Goal: Transaction & Acquisition: Subscribe to service/newsletter

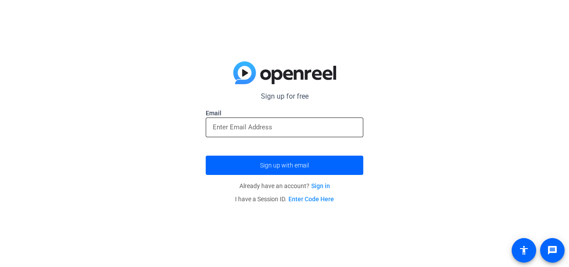
click at [289, 130] on input "email" at bounding box center [285, 127] width 144 height 11
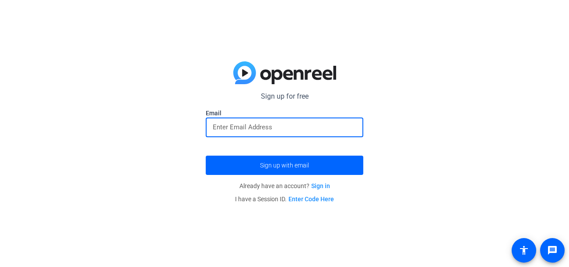
type input "[EMAIL_ADDRESS][DOMAIN_NAME]"
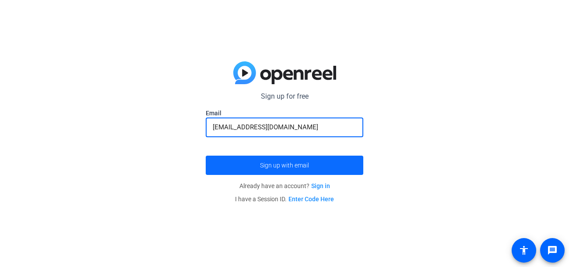
click at [261, 165] on span "Sign up with email" at bounding box center [284, 165] width 49 height 0
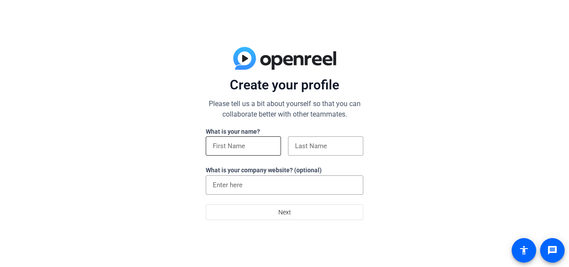
click at [232, 144] on input at bounding box center [243, 146] width 61 height 11
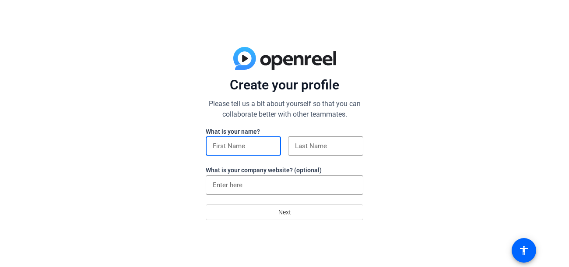
type input "Kambria"
click at [295, 150] on input at bounding box center [325, 146] width 61 height 11
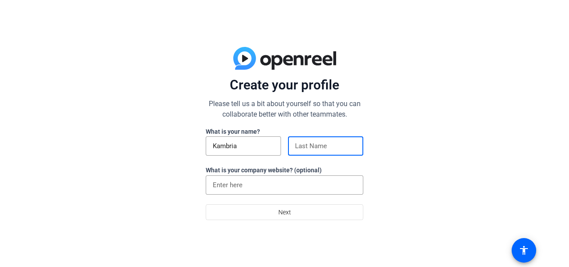
type input "Beck"
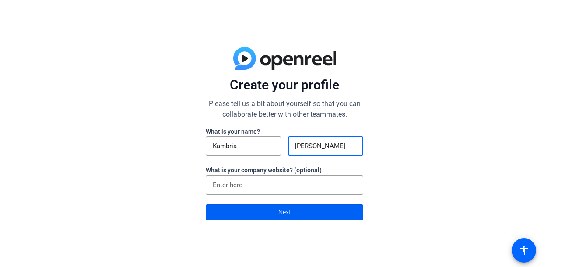
click at [250, 209] on span at bounding box center [284, 211] width 157 height 21
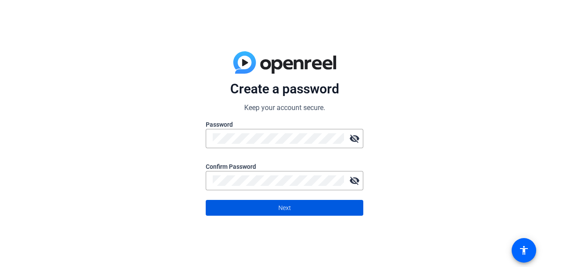
click at [311, 211] on span at bounding box center [284, 207] width 157 height 21
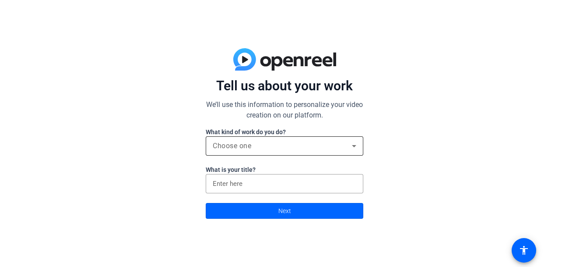
click at [243, 151] on div "Choose one" at bounding box center [285, 145] width 144 height 19
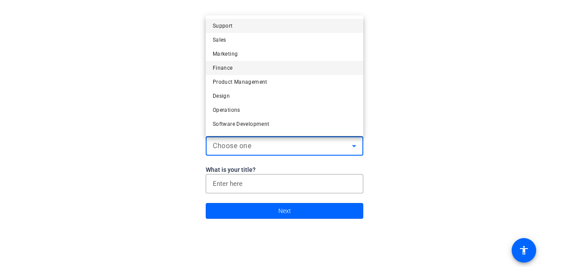
scroll to position [26, 0]
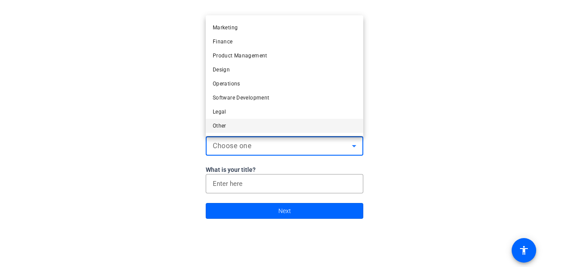
click at [235, 127] on mat-option "Other" at bounding box center [285, 126] width 158 height 14
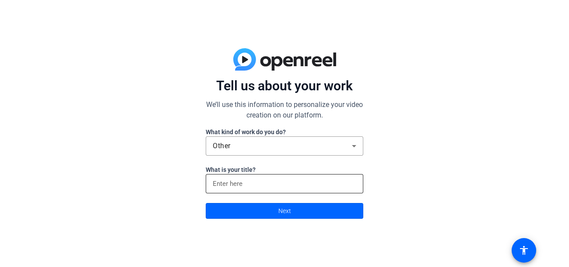
click at [255, 189] on div at bounding box center [285, 183] width 144 height 19
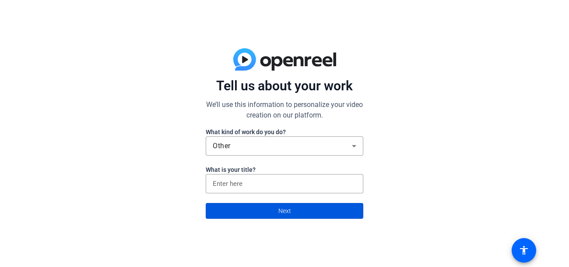
click at [254, 212] on span at bounding box center [284, 210] width 157 height 21
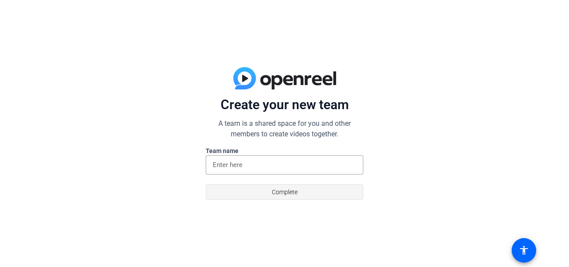
click at [260, 190] on span at bounding box center [284, 191] width 157 height 21
click at [261, 167] on input at bounding box center [285, 164] width 144 height 11
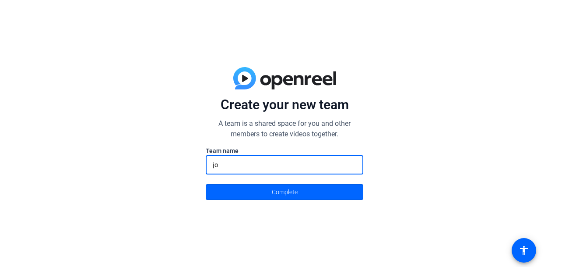
type input "j"
type input "SENIOR SMASHERS"
click at [268, 189] on span at bounding box center [284, 191] width 157 height 21
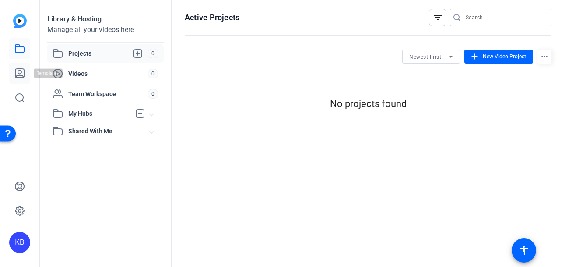
click at [20, 73] on icon at bounding box center [19, 73] width 11 height 11
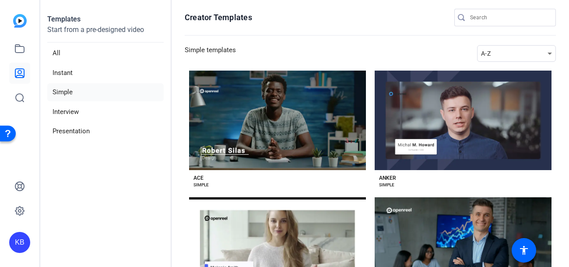
click at [68, 92] on li "Simple" at bounding box center [105, 92] width 116 height 18
click at [62, 88] on li "Simple" at bounding box center [105, 92] width 116 height 18
click at [61, 53] on li "All" at bounding box center [105, 53] width 116 height 18
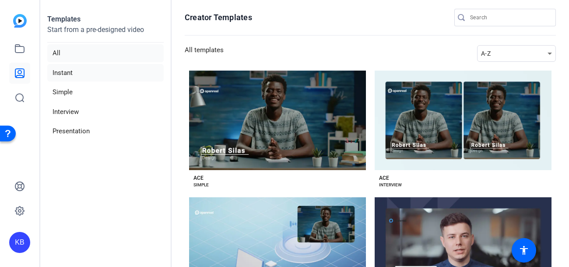
click at [58, 77] on li "Instant" at bounding box center [105, 73] width 116 height 18
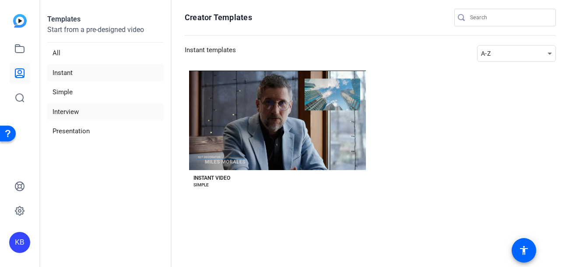
click at [70, 115] on li "Interview" at bounding box center [105, 112] width 116 height 18
